Goal: Information Seeking & Learning: Learn about a topic

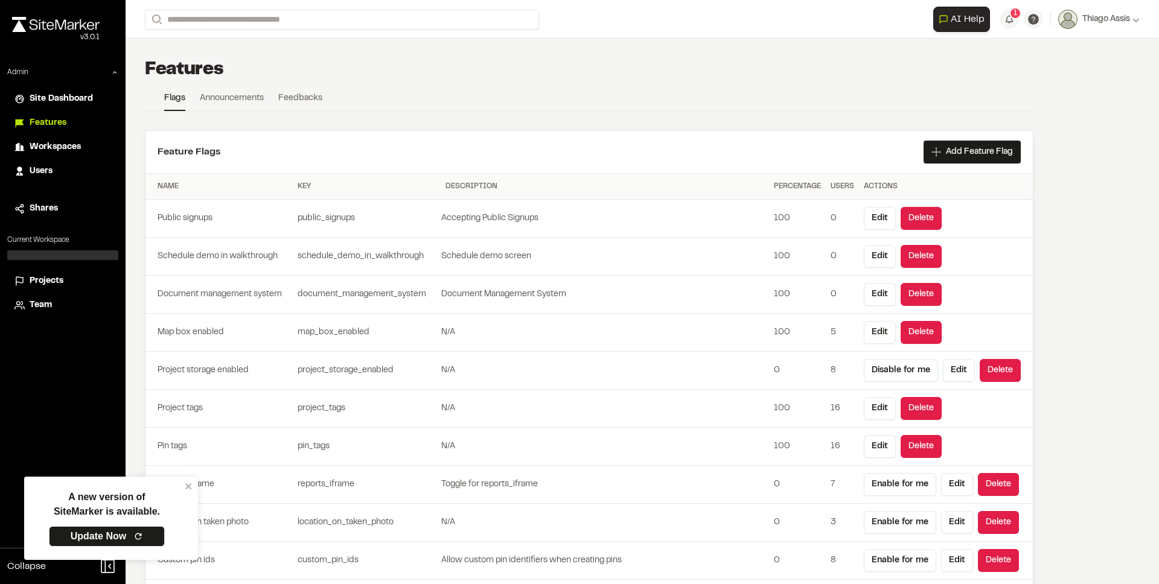
scroll to position [3272, 0]
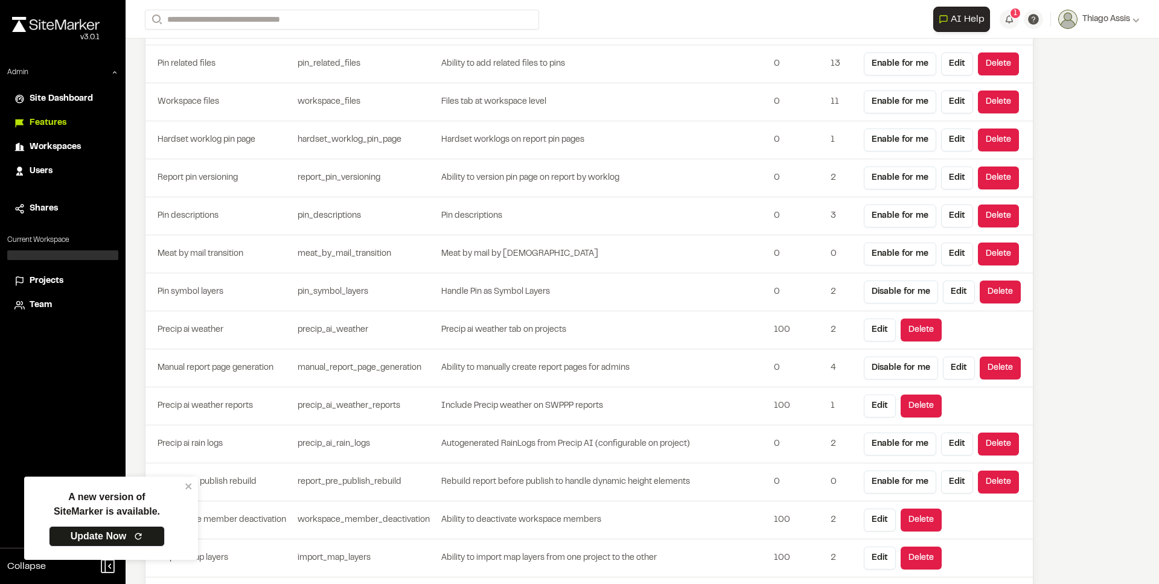
click at [184, 488] on div "A new version of SiteMarker is available. Update Now" at bounding box center [107, 519] width 156 height 74
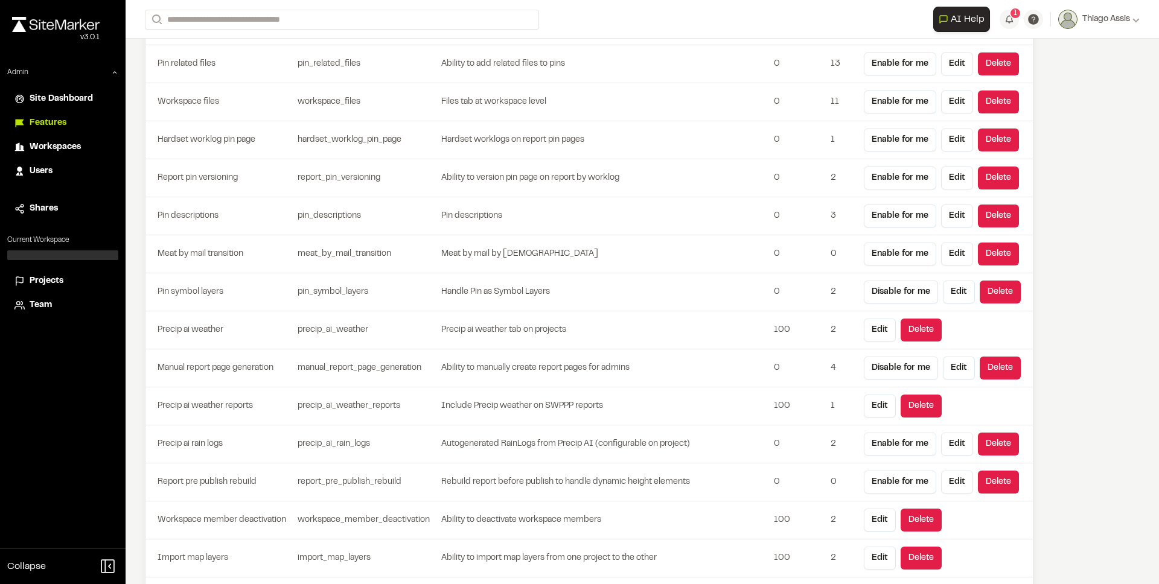
click at [432, 357] on td "manual_report_page_generation" at bounding box center [367, 368] width 148 height 38
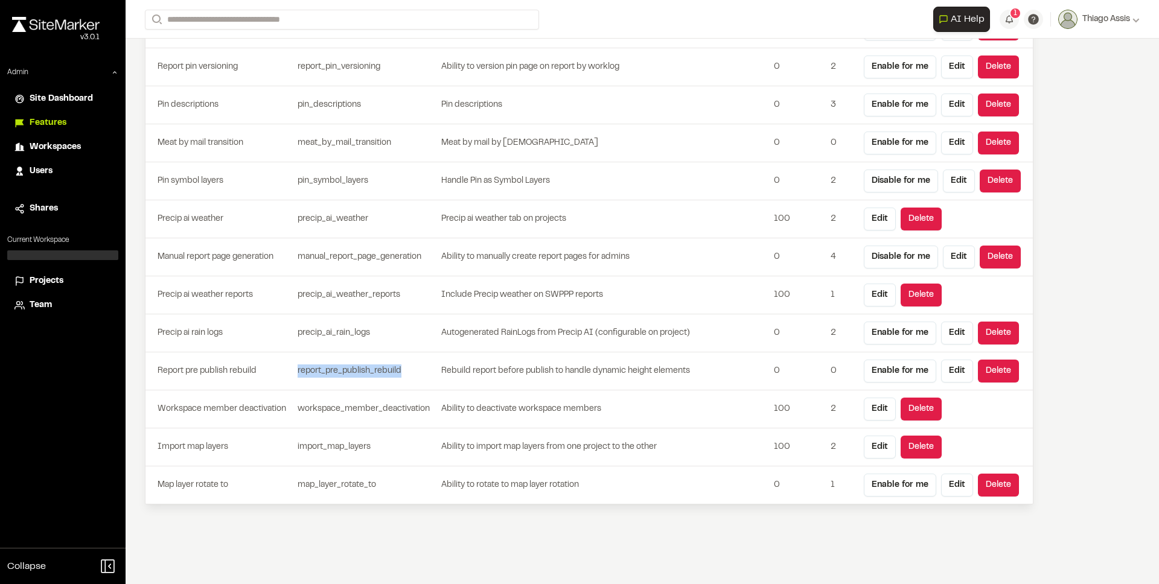
drag, startPoint x: 393, startPoint y: 355, endPoint x: 413, endPoint y: 382, distance: 34.0
click at [413, 382] on td "report_pre_publish_rebuild" at bounding box center [367, 371] width 148 height 38
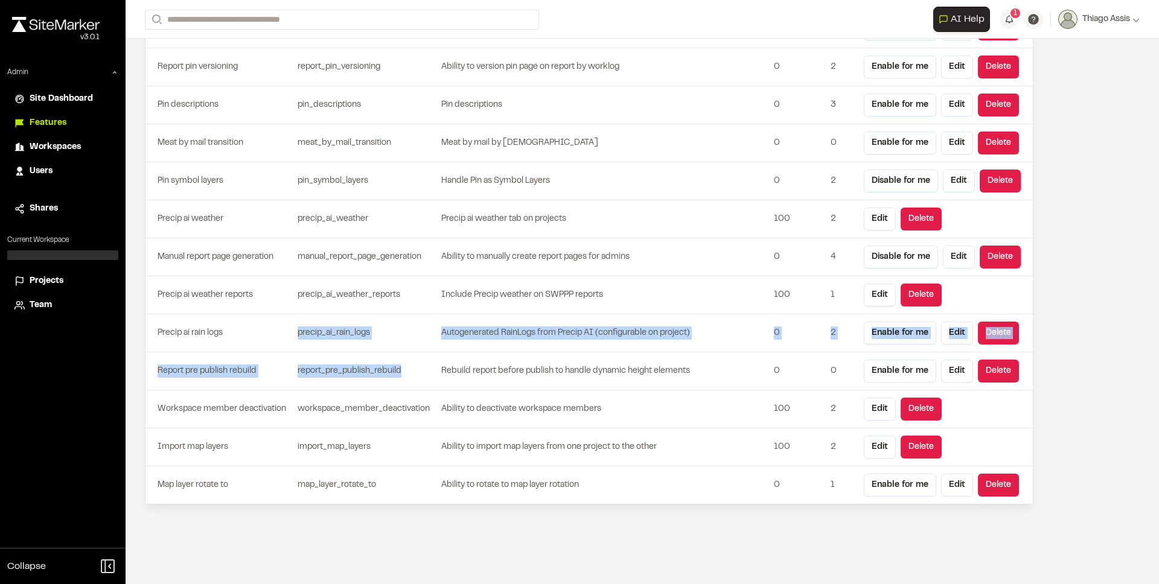
drag, startPoint x: 413, startPoint y: 382, endPoint x: 296, endPoint y: 333, distance: 127.4
click at [296, 333] on td "precip_ai_rain_logs" at bounding box center [367, 333] width 148 height 38
drag, startPoint x: 296, startPoint y: 333, endPoint x: 370, endPoint y: 378, distance: 86.6
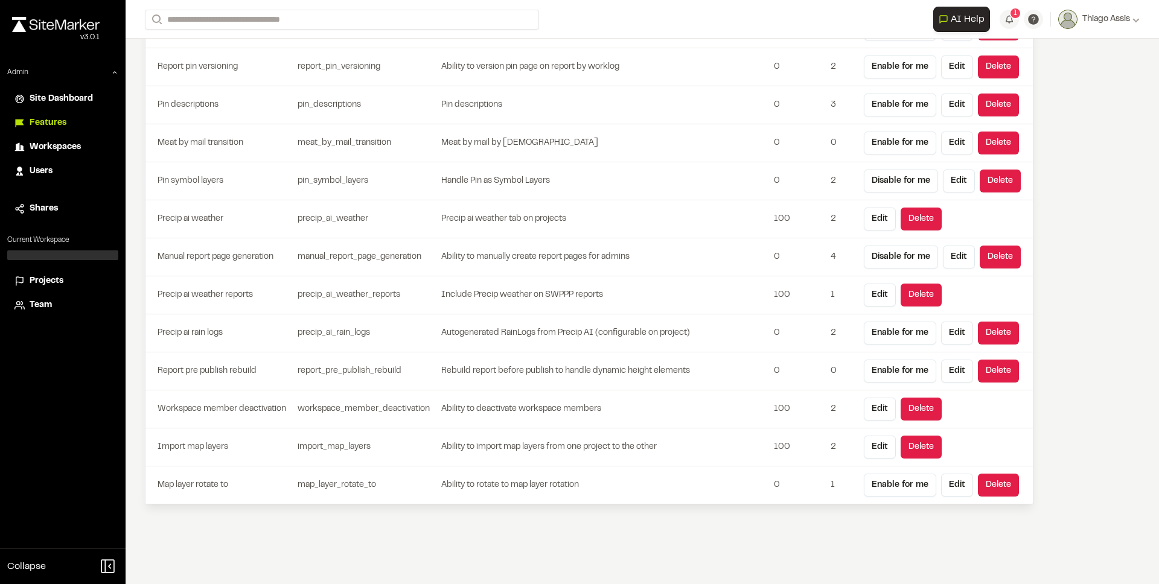
click at [371, 378] on td "report_pre_publish_rebuild" at bounding box center [367, 371] width 148 height 38
drag, startPoint x: 444, startPoint y: 330, endPoint x: 664, endPoint y: 334, distance: 219.7
click at [664, 334] on td "Autogenerated RainLogs from Precip AI (configurable on project)" at bounding box center [605, 333] width 328 height 38
click at [593, 339] on td "Autogenerated RainLogs from Precip AI (configurable on project)" at bounding box center [605, 333] width 328 height 38
click at [553, 371] on td "Rebuild report before publish to handle dynamic height elements" at bounding box center [605, 371] width 328 height 38
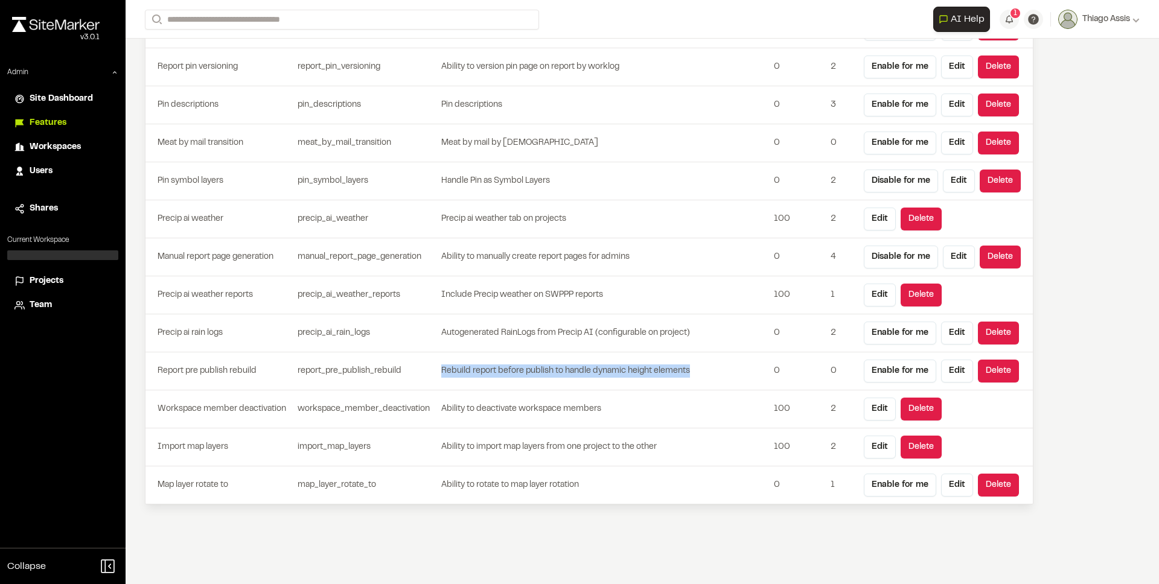
drag, startPoint x: 432, startPoint y: 380, endPoint x: 662, endPoint y: 384, distance: 230.6
click at [662, 384] on tr "Report pre publish rebuild report_pre_publish_rebuild Rebuild report before pub…" at bounding box center [588, 371] width 887 height 38
click at [662, 384] on td "Rebuild report before publish to handle dynamic height elements" at bounding box center [605, 371] width 328 height 38
drag, startPoint x: 662, startPoint y: 384, endPoint x: 542, endPoint y: 366, distance: 121.4
click at [542, 366] on td "Rebuild report before publish to handle dynamic height elements" at bounding box center [605, 371] width 328 height 38
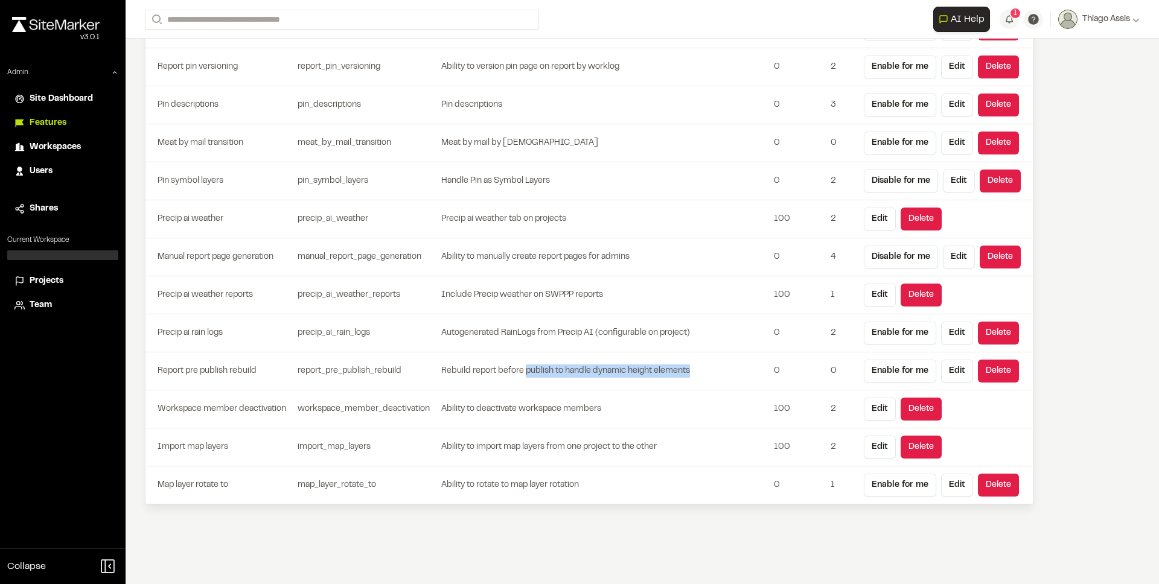
click at [542, 366] on td "Rebuild report before publish to handle dynamic height elements" at bounding box center [605, 371] width 328 height 38
drag, startPoint x: 542, startPoint y: 366, endPoint x: 573, endPoint y: 382, distance: 34.5
click at [573, 382] on td "Rebuild report before publish to handle dynamic height elements" at bounding box center [605, 371] width 328 height 38
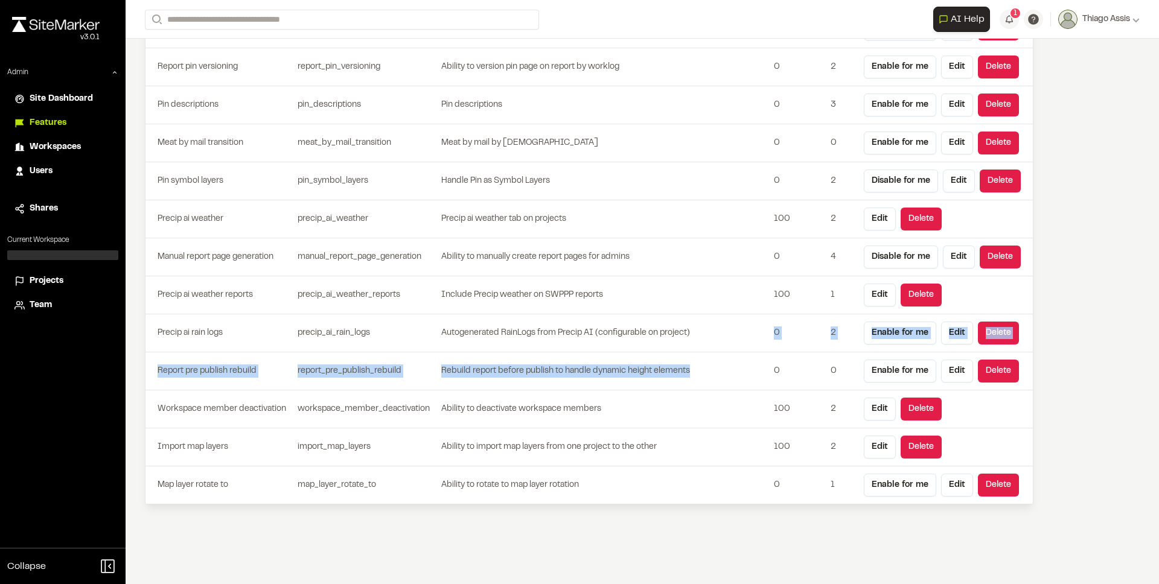
drag, startPoint x: 572, startPoint y: 382, endPoint x: 511, endPoint y: 344, distance: 71.8
click at [511, 344] on td "Autogenerated RainLogs from Precip AI (configurable on project)" at bounding box center [605, 333] width 328 height 38
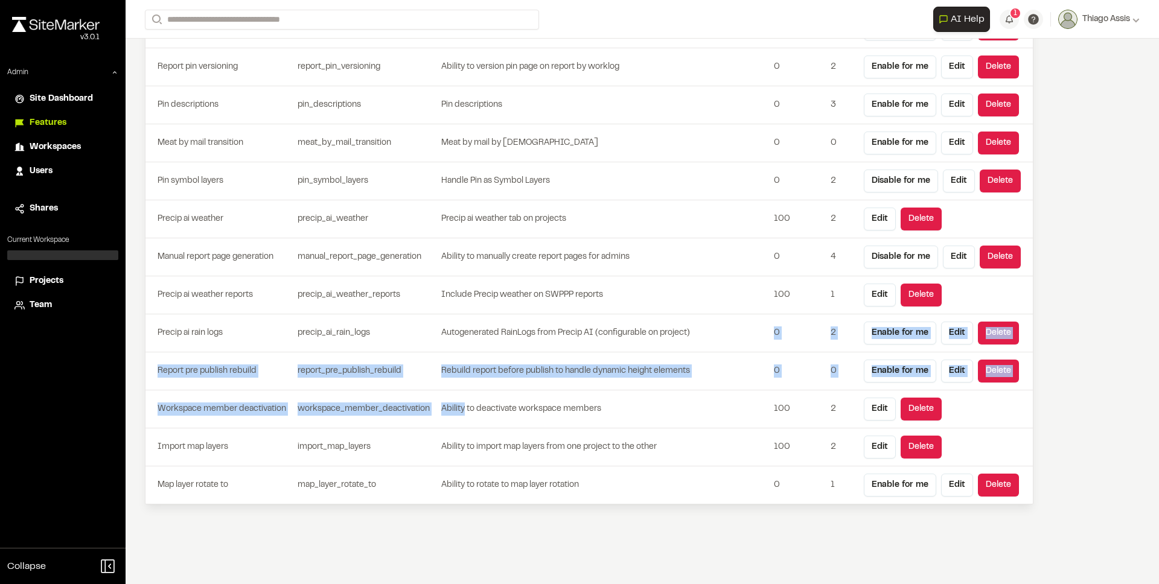
drag, startPoint x: 511, startPoint y: 344, endPoint x: 562, endPoint y: 392, distance: 69.6
click at [562, 392] on td "Ability to deactivate workspace members" at bounding box center [605, 409] width 328 height 38
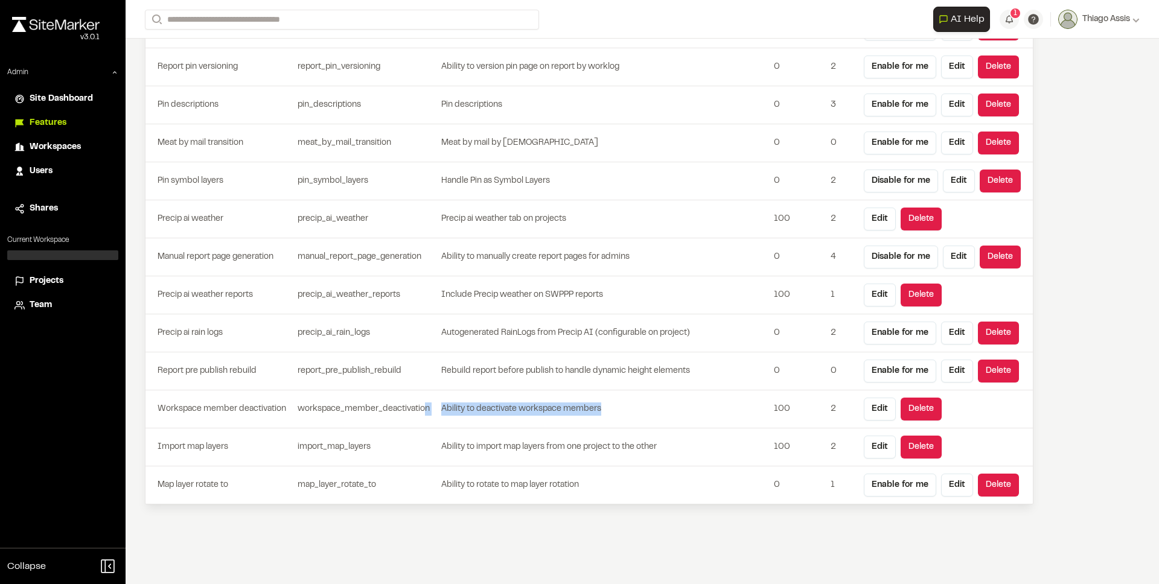
drag, startPoint x: 467, startPoint y: 412, endPoint x: 605, endPoint y: 413, distance: 137.6
click at [605, 413] on tr "Workspace member deactivation workspace_member_deactivation Ability to deactiva…" at bounding box center [588, 409] width 887 height 38
click at [605, 413] on td "Ability to deactivate workspace members" at bounding box center [605, 409] width 328 height 38
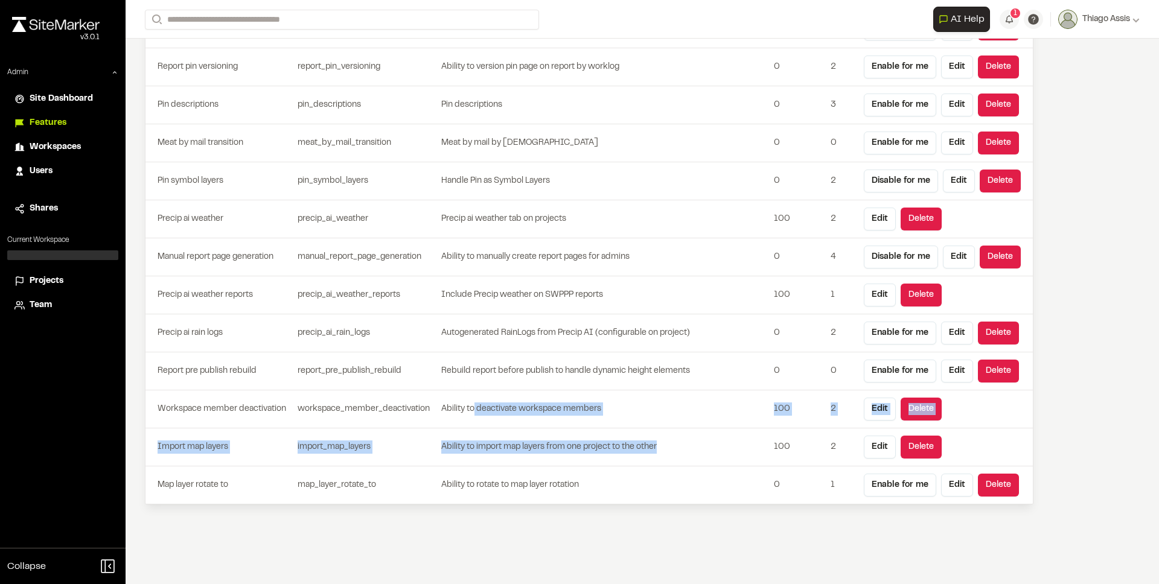
drag, startPoint x: 475, startPoint y: 408, endPoint x: 523, endPoint y: 456, distance: 67.9
click at [523, 456] on td "Ability to import map layers from one project to the other" at bounding box center [605, 448] width 328 height 38
drag, startPoint x: 441, startPoint y: 446, endPoint x: 636, endPoint y: 457, distance: 195.2
click at [636, 457] on td "Ability to import map layers from one project to the other" at bounding box center [605, 448] width 328 height 38
